Goal: Navigation & Orientation: Find specific page/section

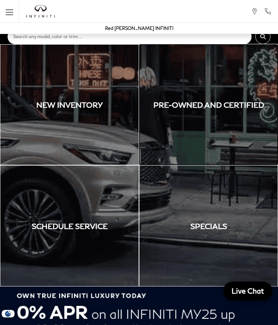
click at [245, 105] on link "Pre-Owned and Certified" at bounding box center [208, 104] width 139 height 121
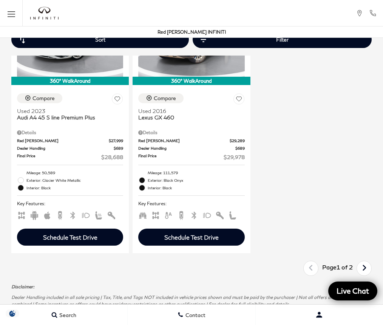
scroll to position [1811, 0]
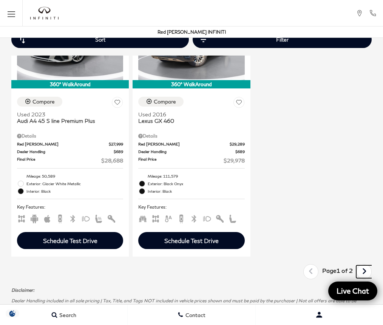
click at [278, 265] on link "Next" at bounding box center [364, 271] width 16 height 13
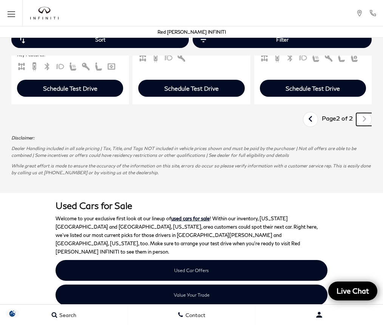
scroll to position [911, 0]
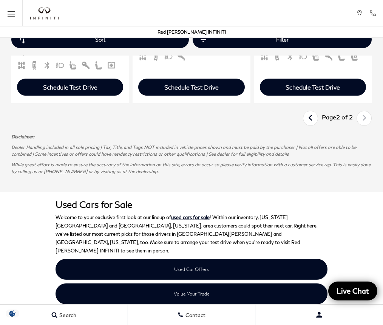
click at [9, 18] on icon "Open the main navigation menu" at bounding box center [12, 13] width 8 height 9
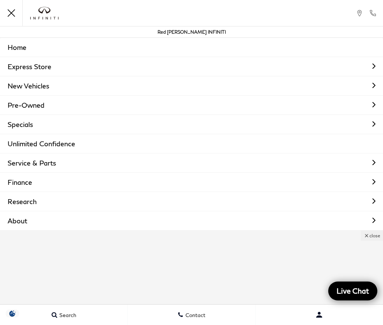
click at [10, 14] on polygon "Close the main navigation menu" at bounding box center [12, 13] width 8 height 8
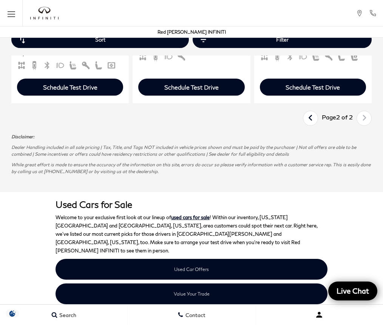
click at [278, 324] on button "Contact Preference? *" at bounding box center [319, 314] width 127 height 19
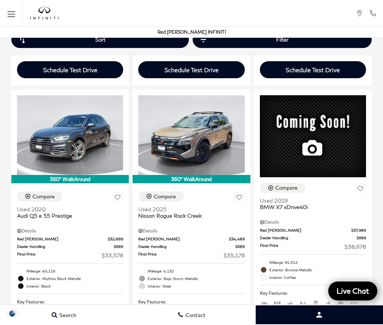
scroll to position [380, 0]
